Goal: Task Accomplishment & Management: Manage account settings

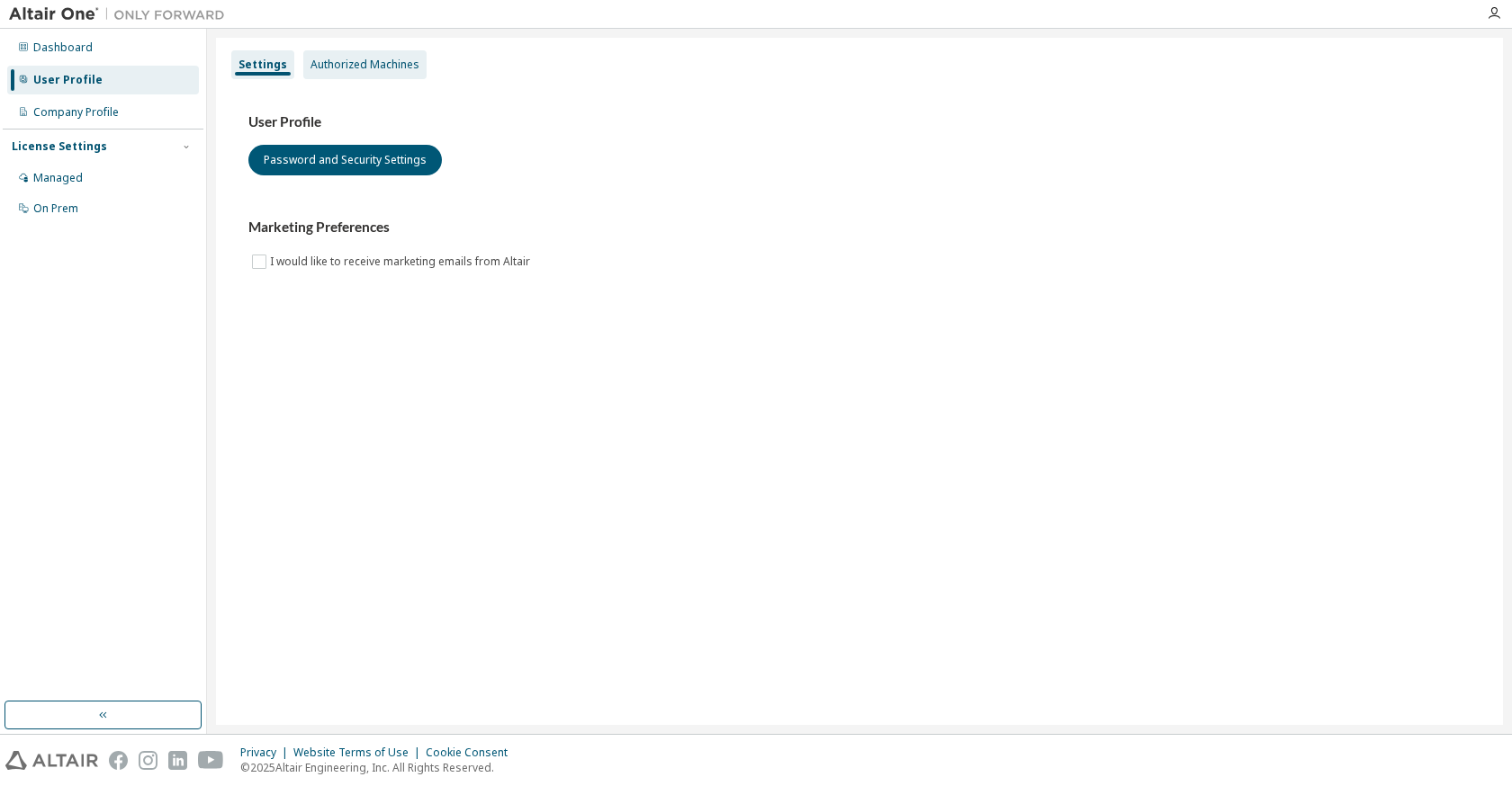
click at [354, 52] on div "Authorized Machines" at bounding box center [364, 65] width 123 height 29
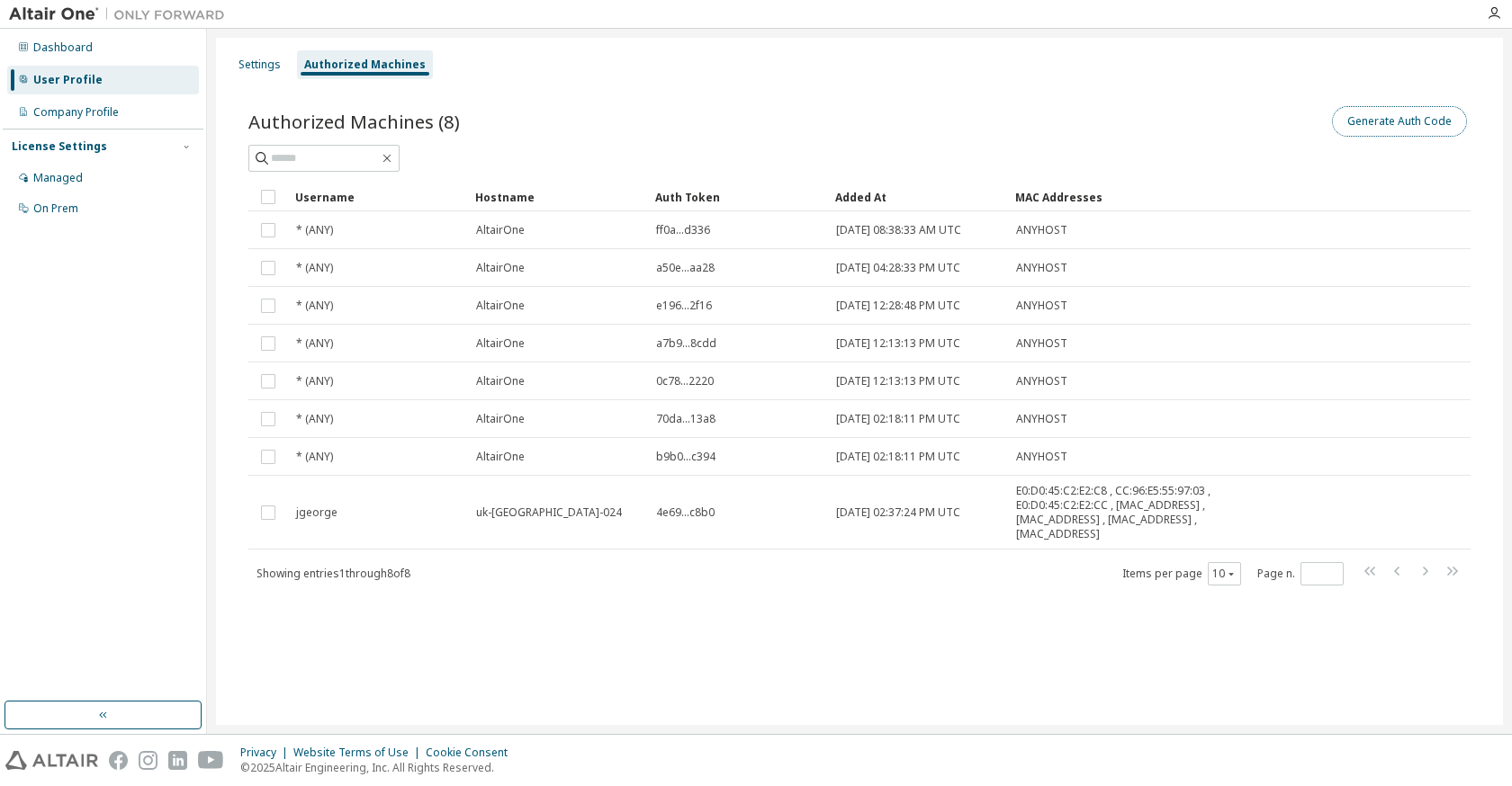
click at [1396, 120] on button "Generate Auth Code" at bounding box center [1399, 121] width 135 height 31
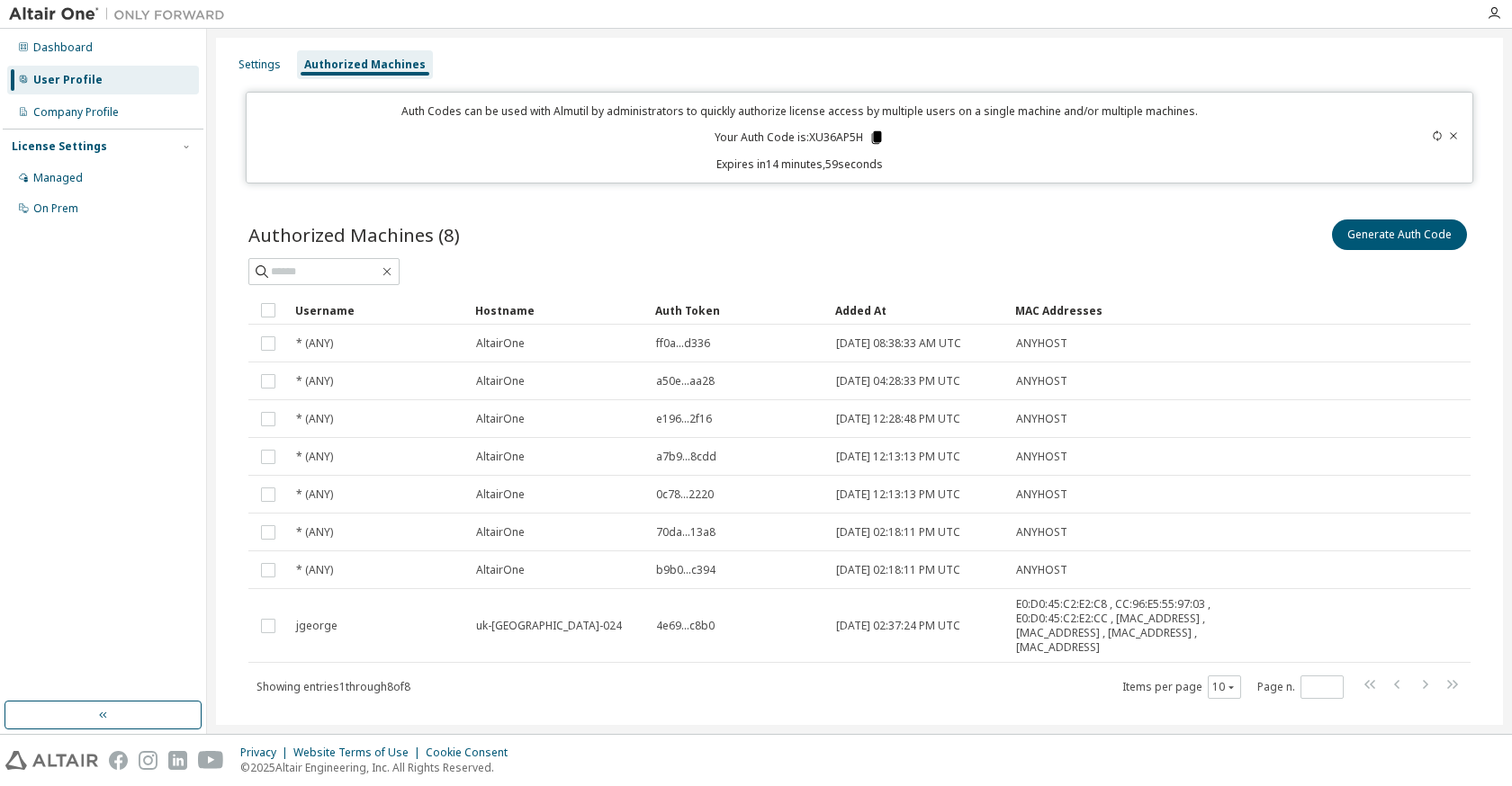
click at [869, 137] on icon at bounding box center [876, 137] width 16 height 16
